Goal: Information Seeking & Learning: Check status

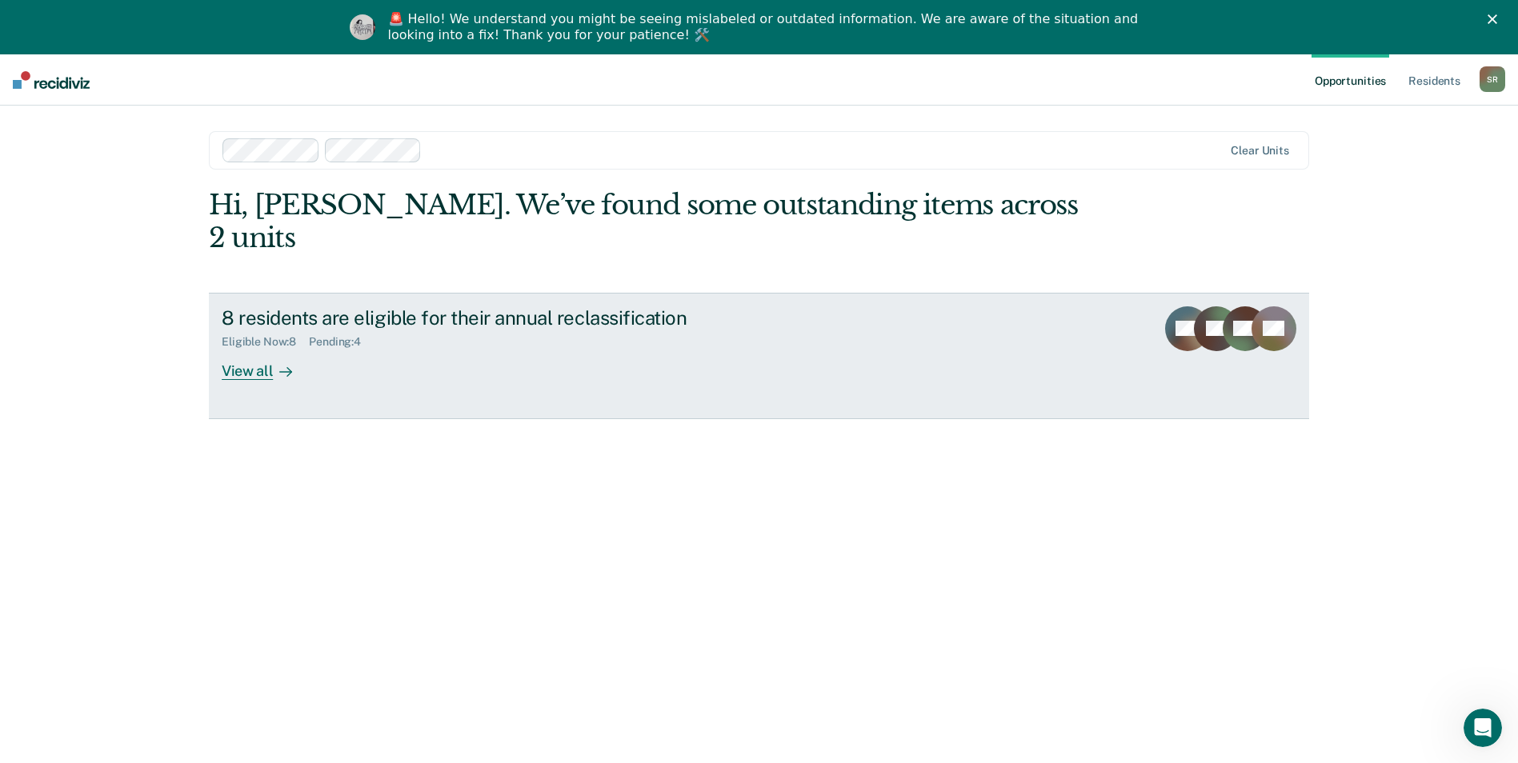
click at [248, 349] on div "View all" at bounding box center [267, 364] width 90 height 31
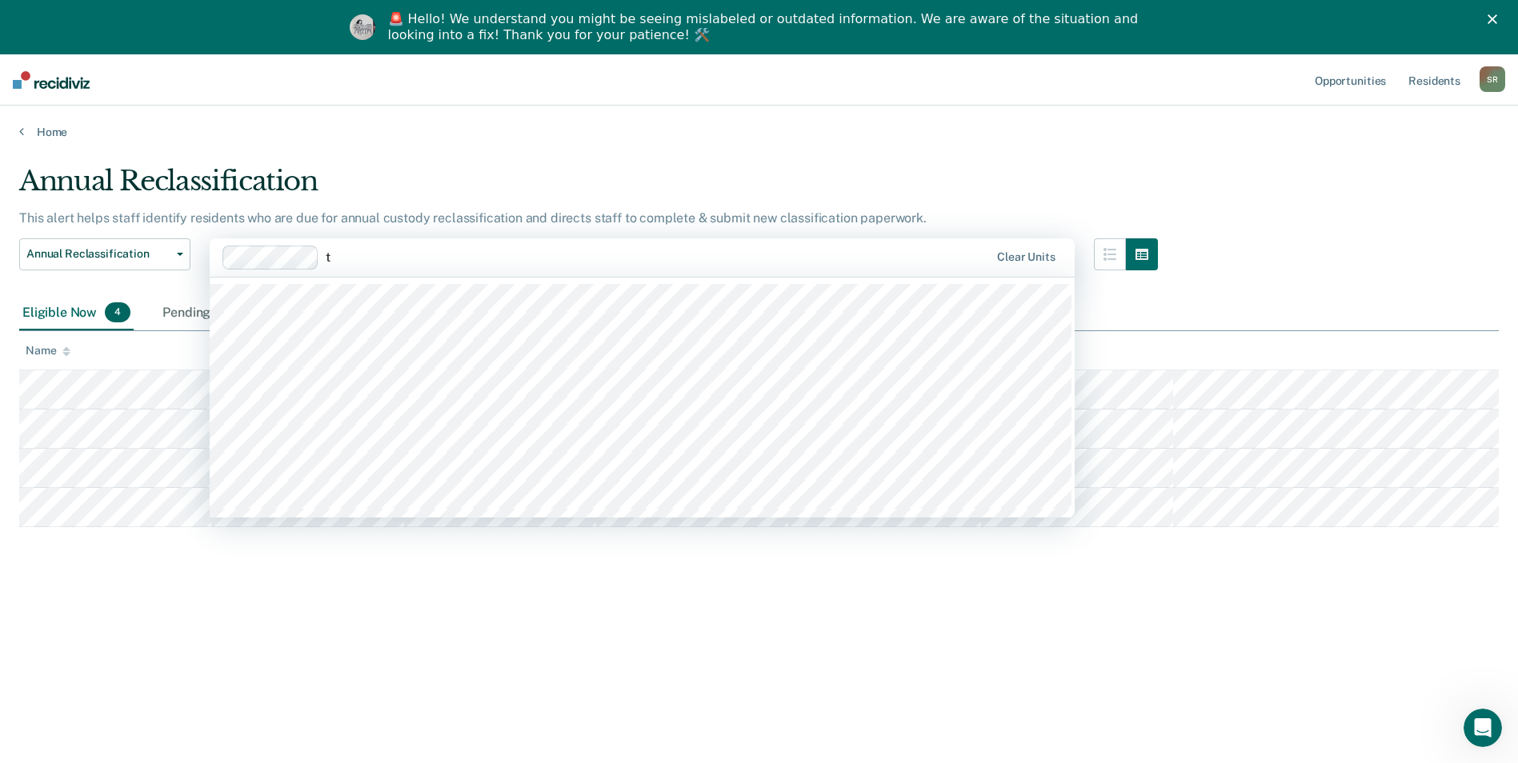
type input "tc"
